Goal: Transaction & Acquisition: Purchase product/service

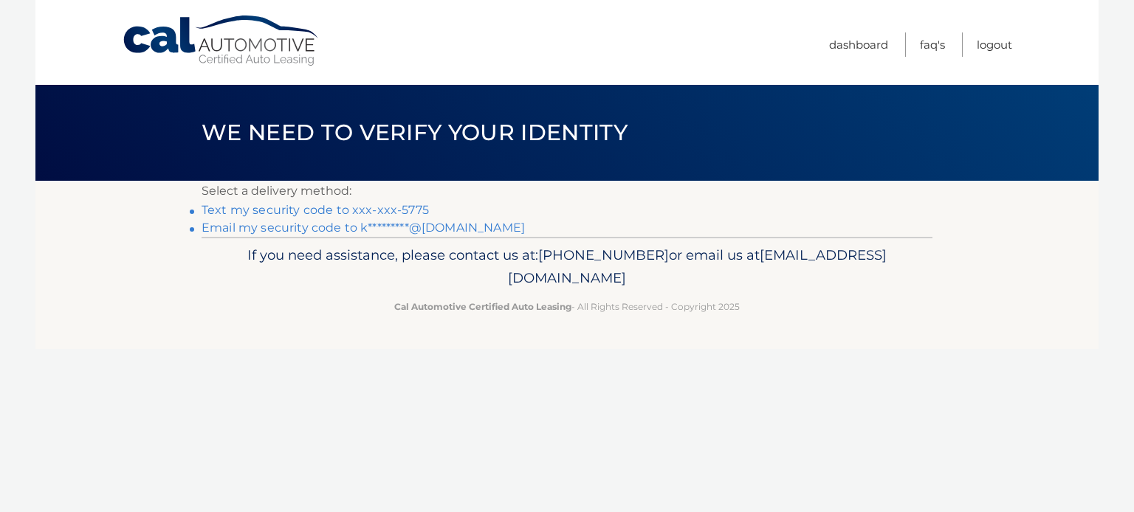
click at [372, 208] on link "Text my security code to xxx-xxx-5775" at bounding box center [314, 210] width 227 height 14
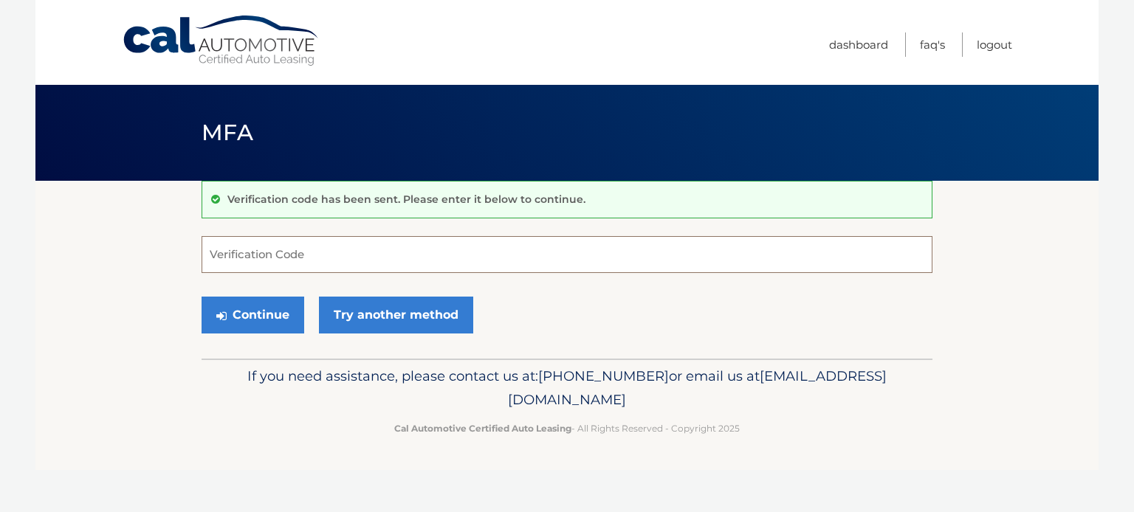
click at [288, 264] on input "Verification Code" at bounding box center [566, 254] width 731 height 37
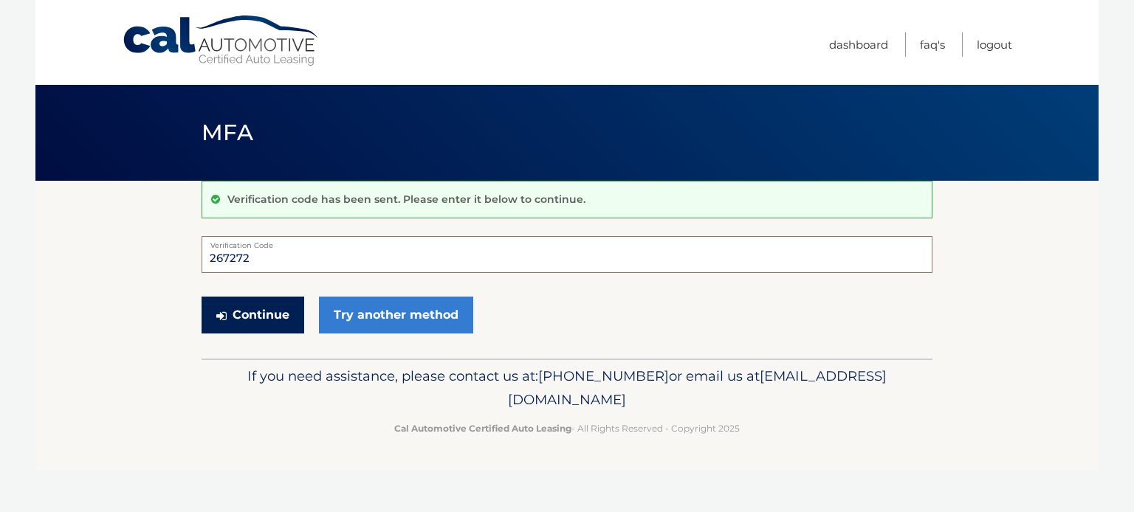
type input "267272"
click at [261, 320] on button "Continue" at bounding box center [252, 315] width 103 height 37
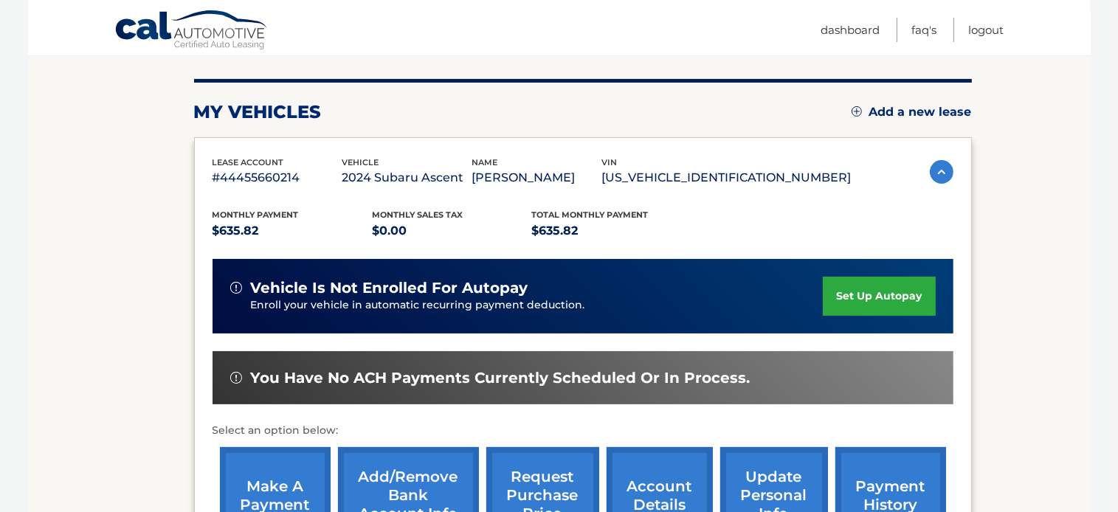
scroll to position [221, 0]
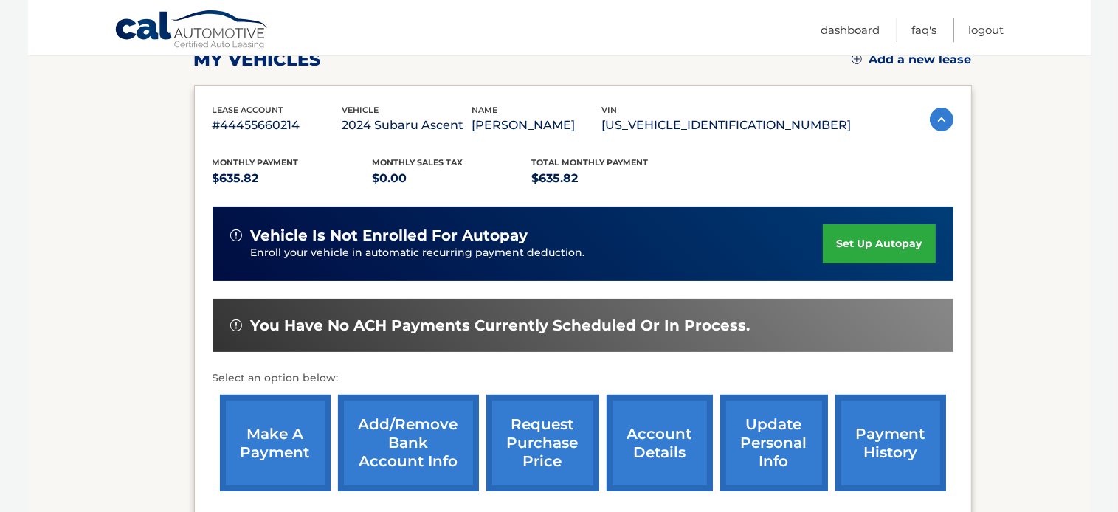
click at [260, 444] on link "make a payment" at bounding box center [275, 443] width 111 height 97
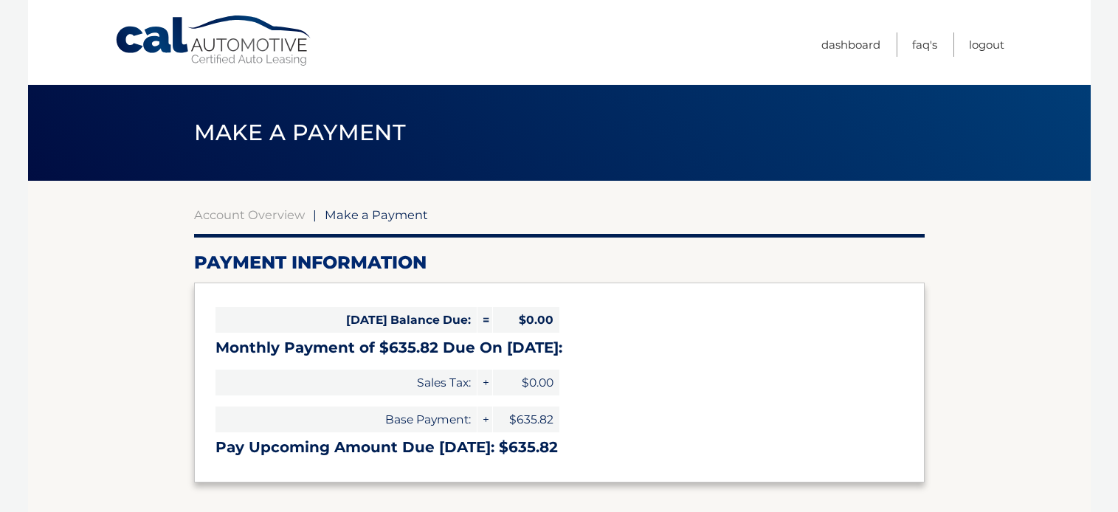
select select "ZTYxZTg0YTMtZWVlZC00NjYyLThkNGYtOGQyNTQzMmNlYmQ5"
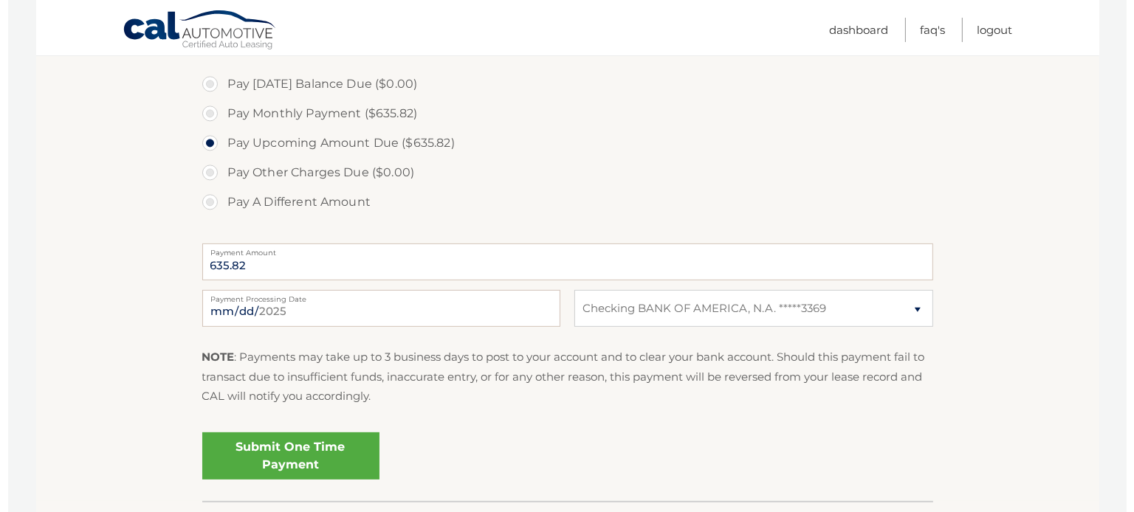
scroll to position [480, 0]
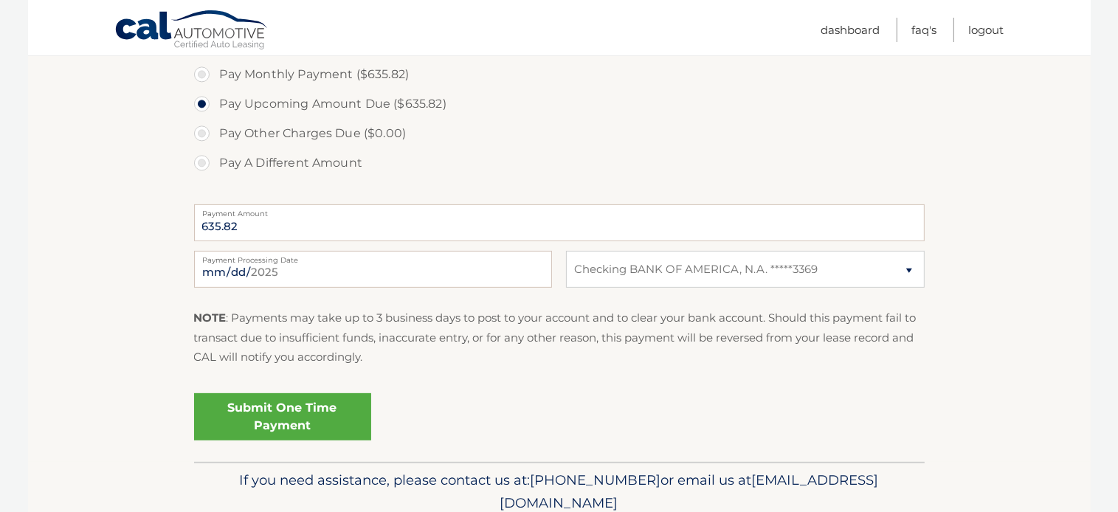
click at [282, 415] on link "Submit One Time Payment" at bounding box center [282, 416] width 177 height 47
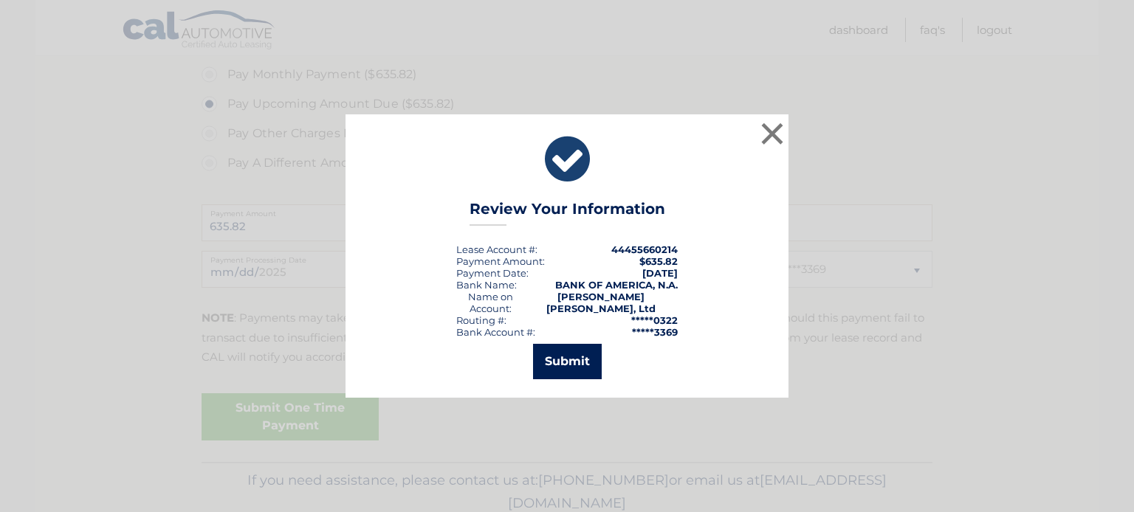
click at [567, 357] on button "Submit" at bounding box center [567, 361] width 69 height 35
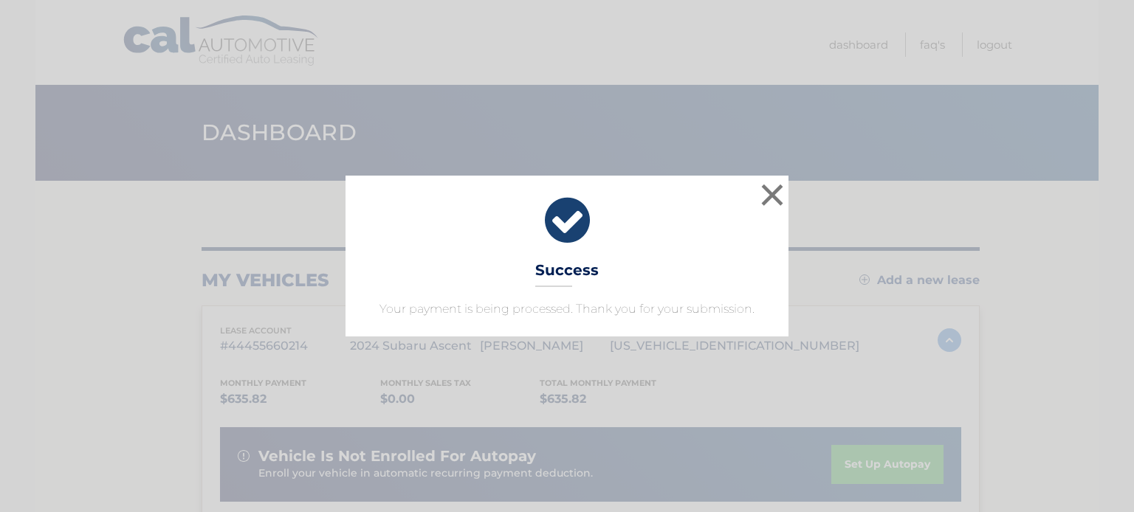
click at [246, 232] on div "× Success Your payment is being processed. Thank you for your submission." at bounding box center [567, 256] width 1122 height 161
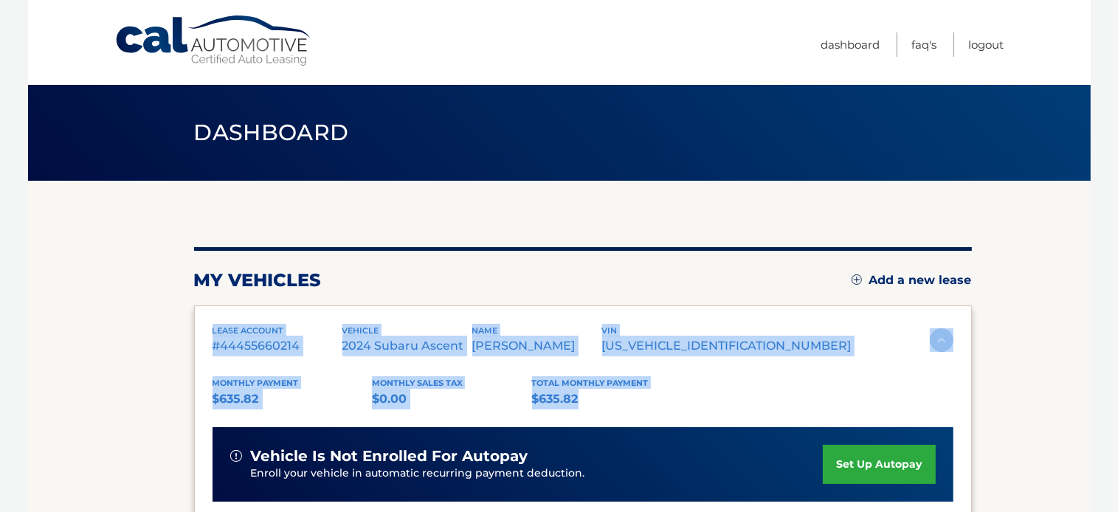
drag, startPoint x: 211, startPoint y: 328, endPoint x: 647, endPoint y: 401, distance: 441.5
copy div "lease account #44455660214 vehicle 2024 Subaru Ascent name [PERSON_NAME] vin [U…"
click at [985, 46] on link "Logout" at bounding box center [986, 44] width 35 height 24
